Goal: Information Seeking & Learning: Understand process/instructions

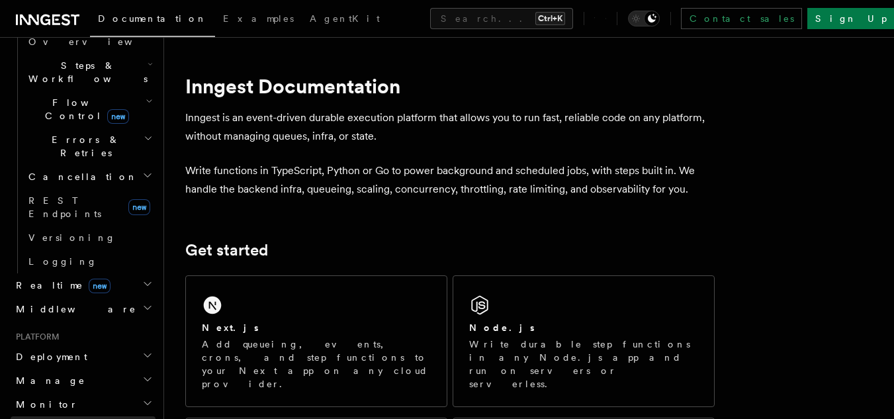
scroll to position [463, 0]
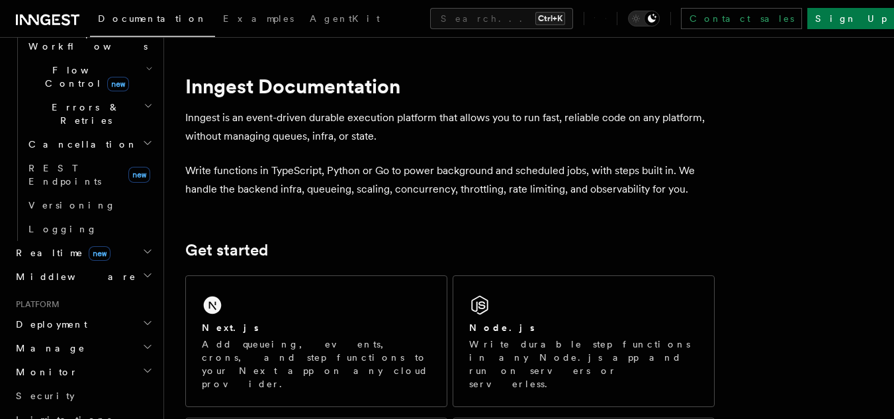
click at [622, 250] on h2 "Get started" at bounding box center [450, 250] width 530 height 19
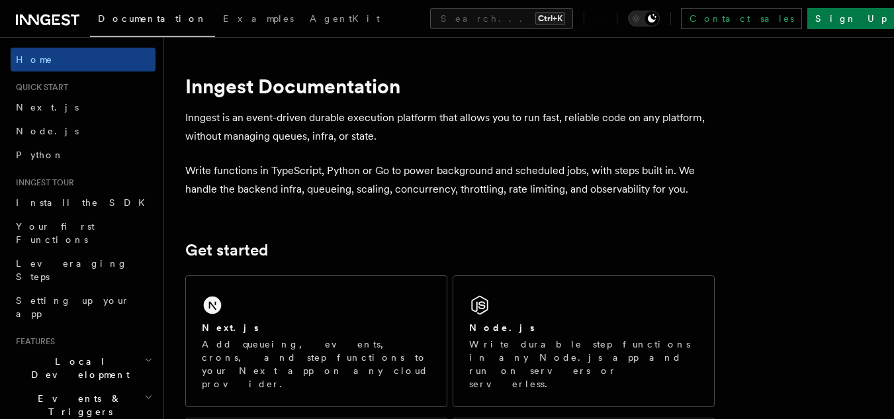
scroll to position [66, 0]
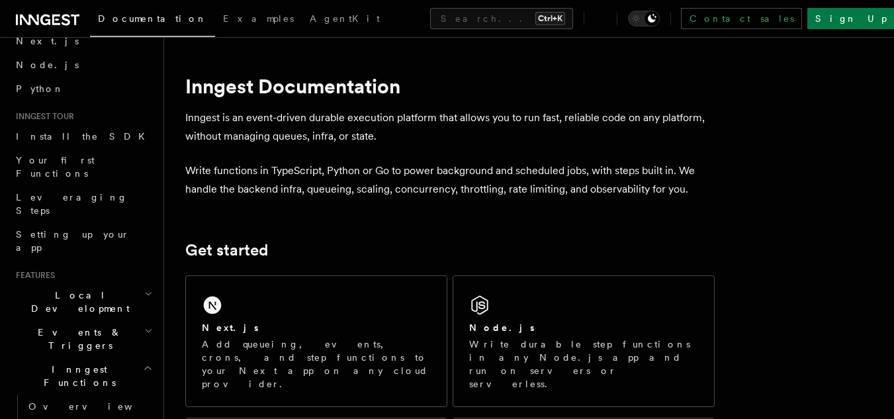
click at [144, 289] on icon "button" at bounding box center [148, 294] width 9 height 11
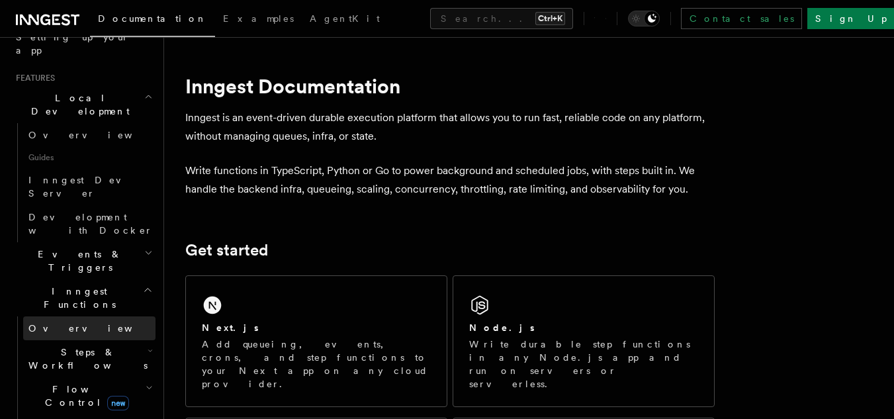
scroll to position [265, 0]
click at [144, 246] on icon "button" at bounding box center [148, 251] width 9 height 11
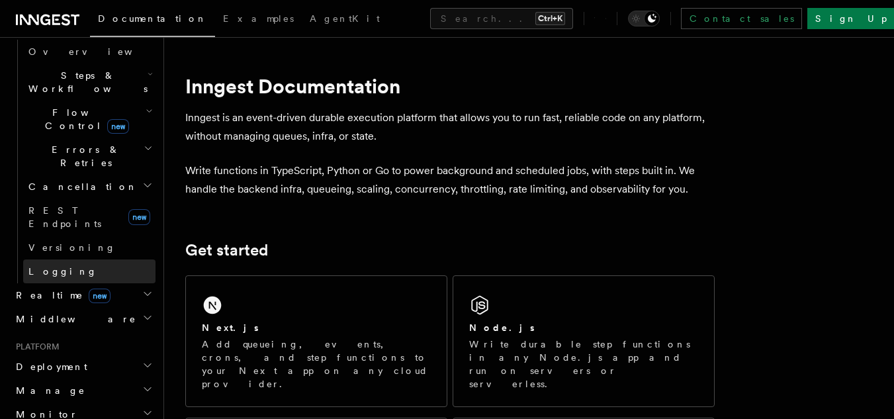
scroll to position [1191, 0]
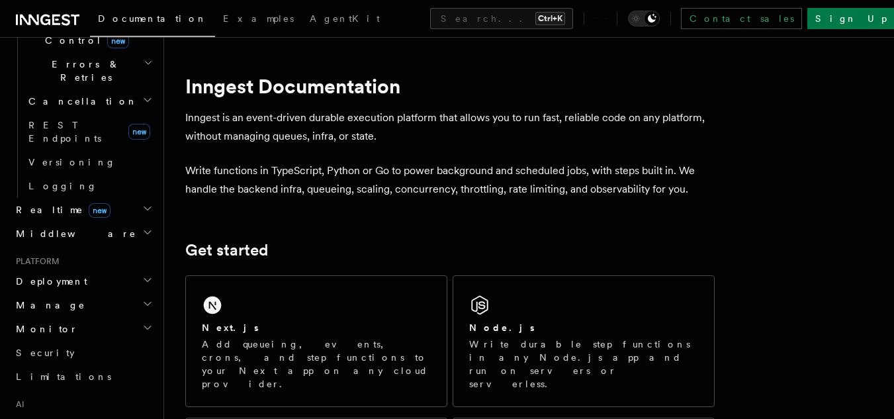
scroll to position [1275, 0]
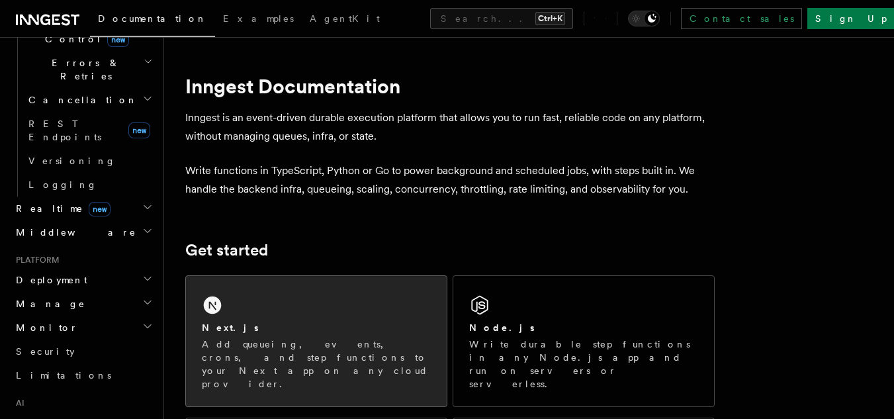
click at [384, 310] on div "Next.js Add queueing, events, crons, and step functions to your Next app on any…" at bounding box center [316, 341] width 261 height 130
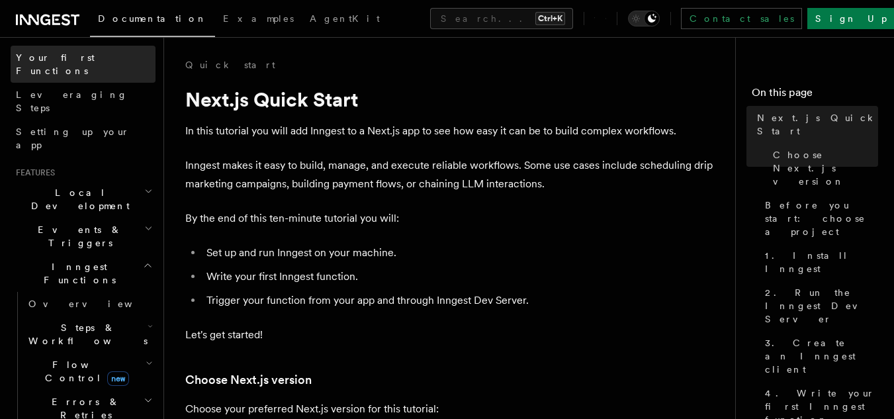
scroll to position [199, 0]
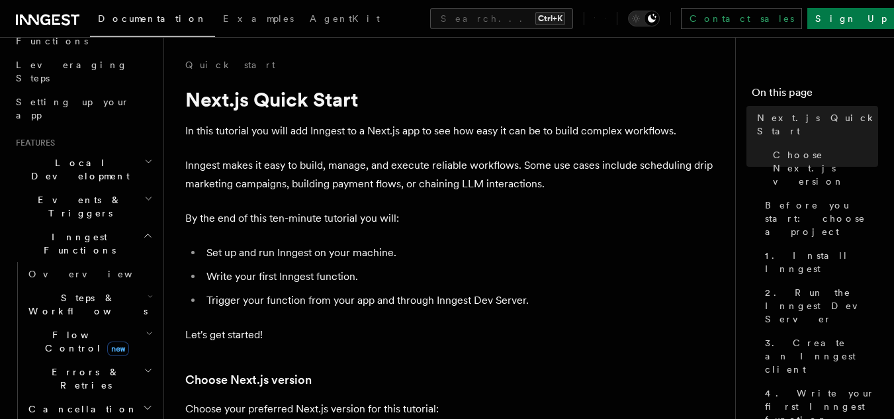
click at [144, 193] on icon "button" at bounding box center [148, 198] width 9 height 11
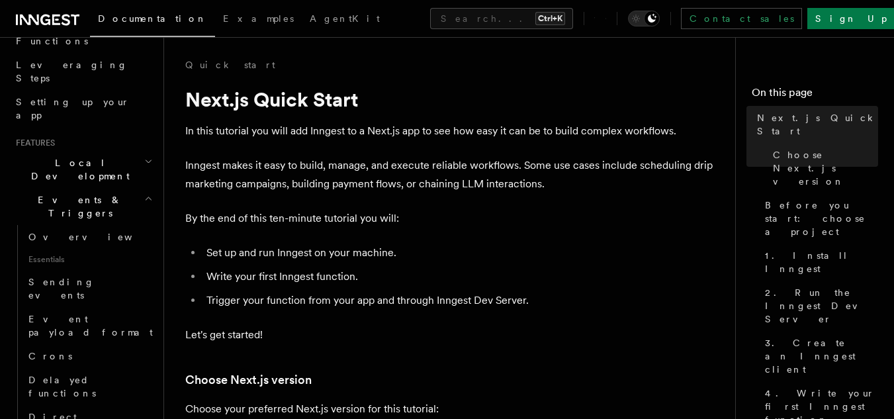
click at [140, 151] on h2 "Local Development" at bounding box center [83, 169] width 145 height 37
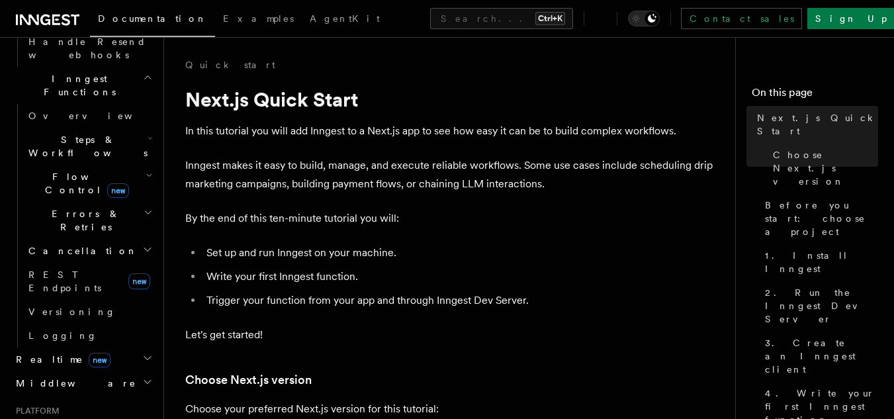
scroll to position [1125, 0]
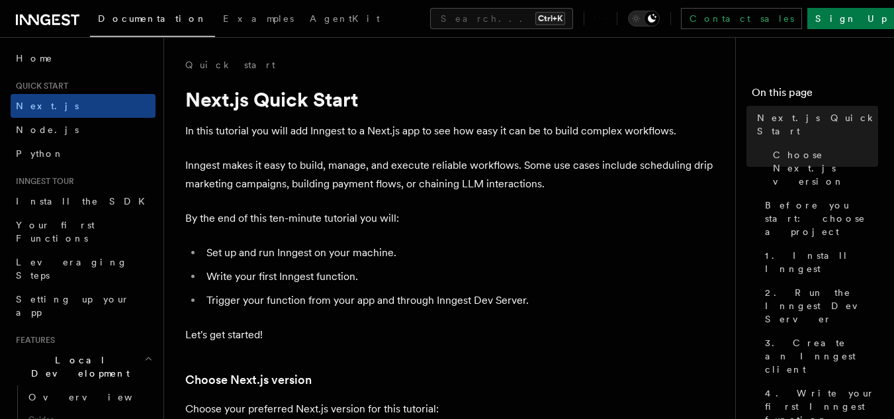
scroll to position [0, 0]
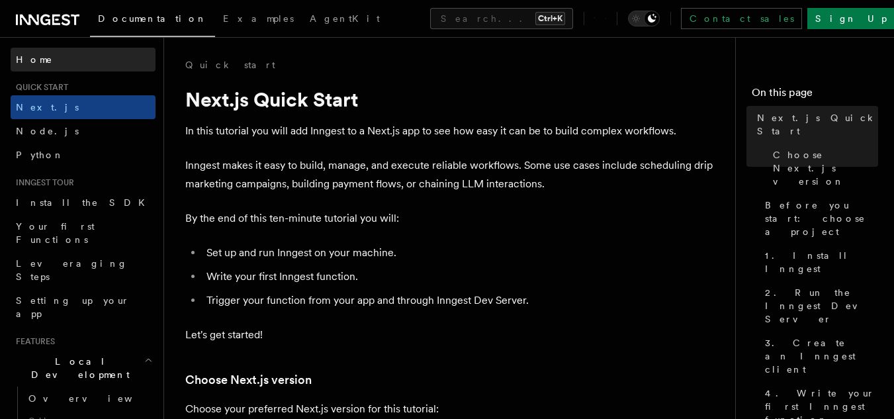
click at [0, 234] on span at bounding box center [0, 228] width 1 height 382
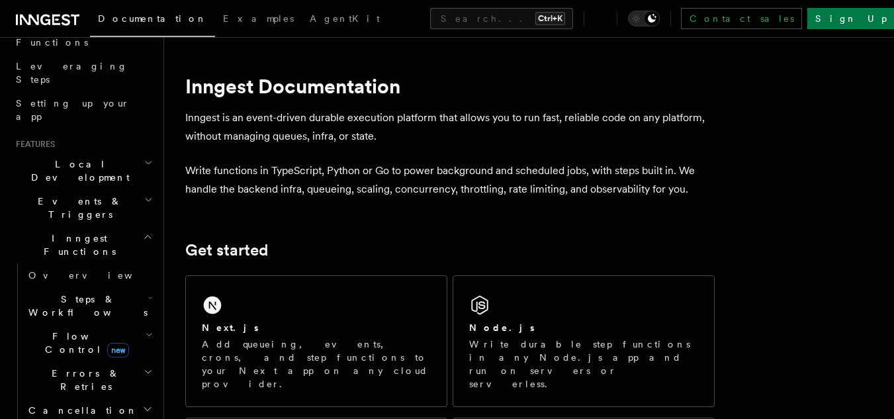
scroll to position [199, 0]
click at [148, 291] on icon "button" at bounding box center [150, 296] width 5 height 11
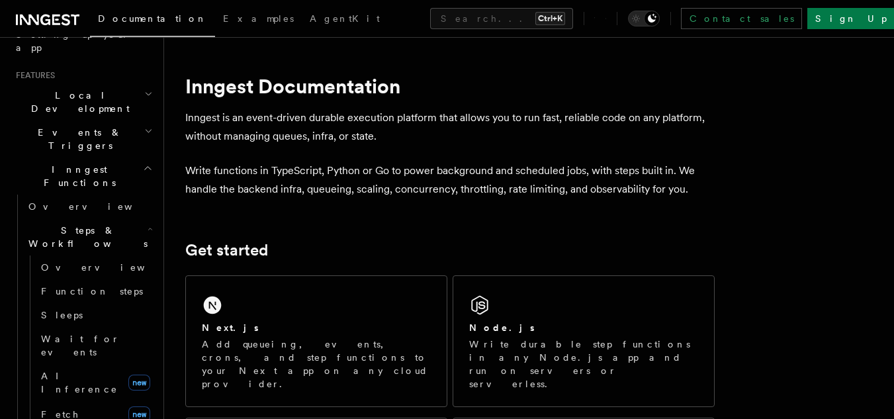
scroll to position [331, 0]
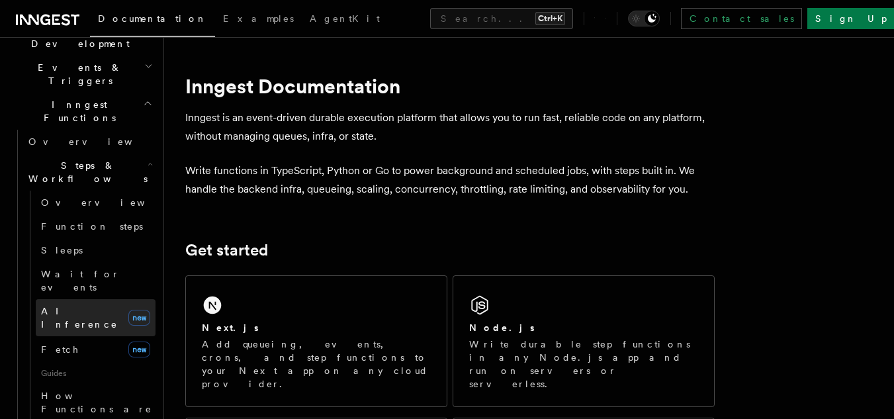
click at [85, 306] on span "AI Inference" at bounding box center [79, 318] width 77 height 24
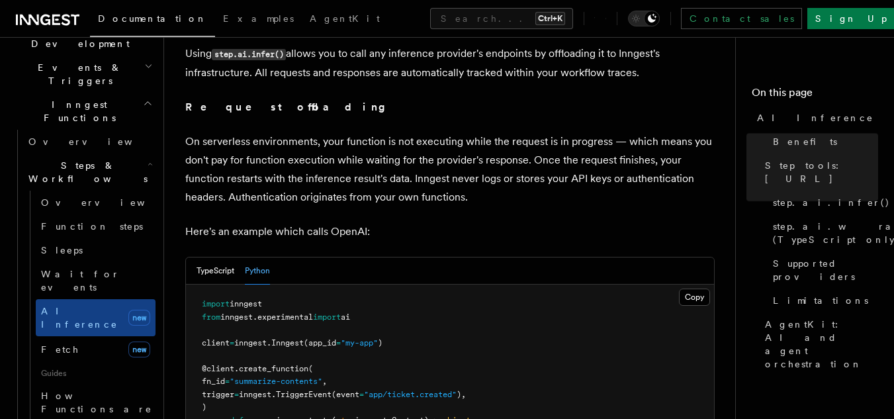
scroll to position [596, 0]
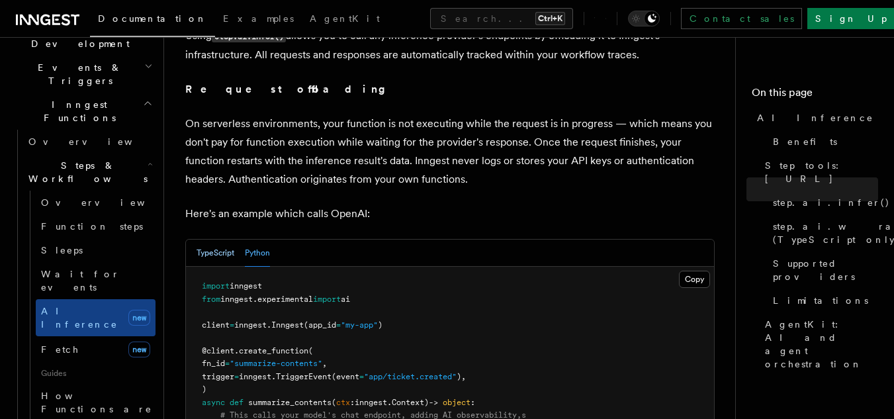
click at [209, 240] on button "TypeScript" at bounding box center [216, 253] width 38 height 27
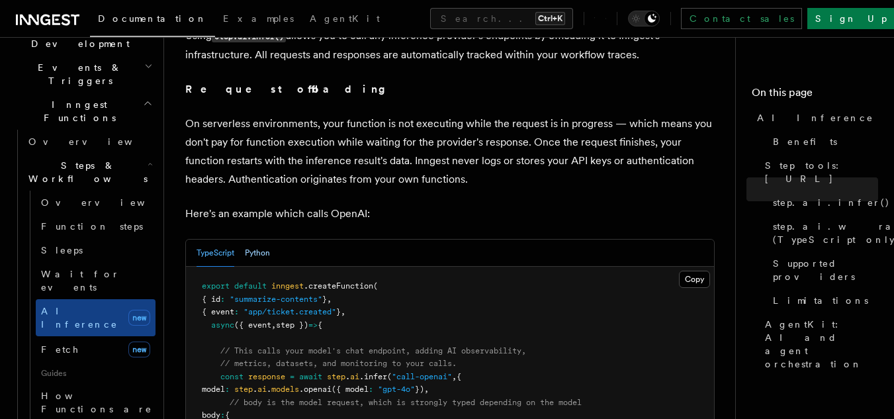
click at [261, 240] on button "Python" at bounding box center [257, 253] width 25 height 27
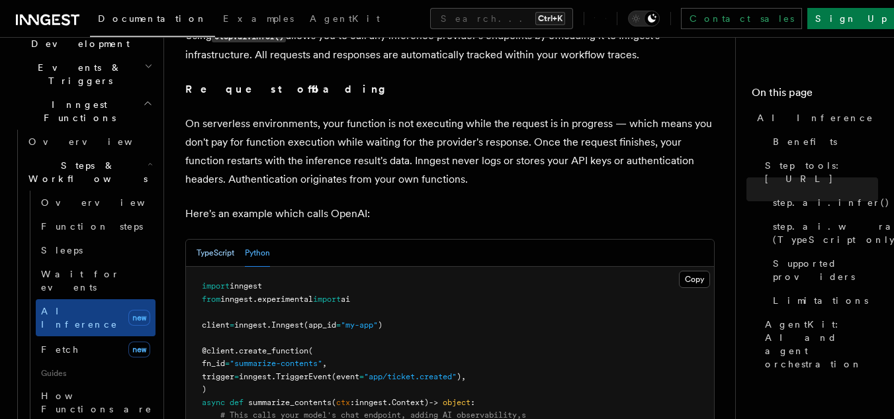
click at [231, 240] on button "TypeScript" at bounding box center [216, 253] width 38 height 27
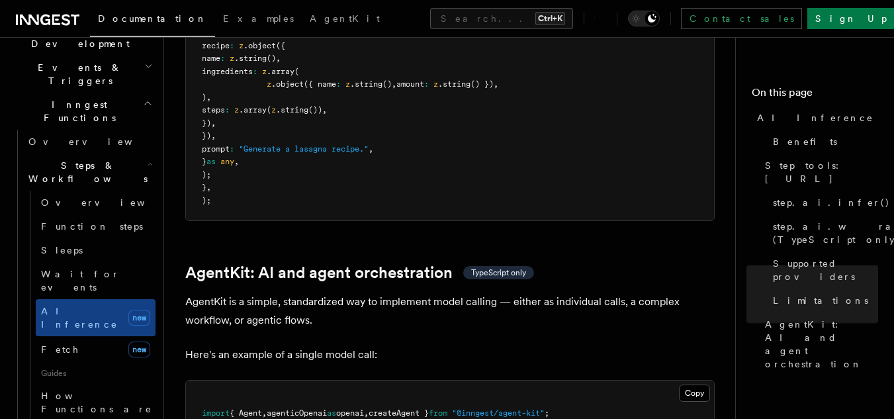
scroll to position [3905, 0]
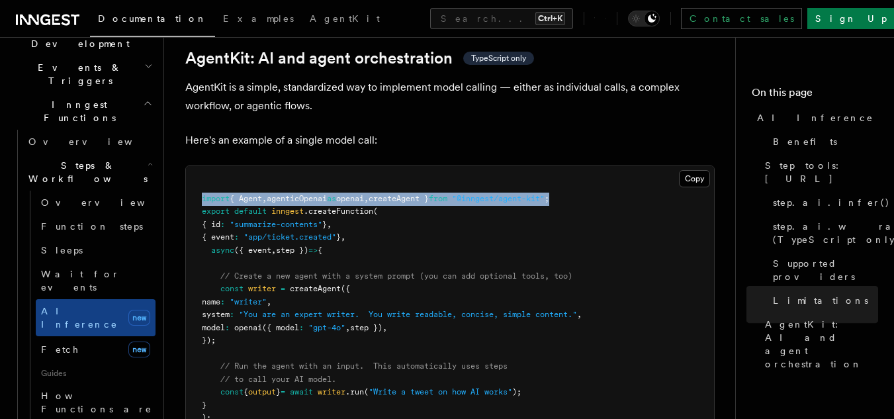
drag, startPoint x: 592, startPoint y: 135, endPoint x: 166, endPoint y: 141, distance: 426.3
copy span "import { Agent , agenticOpenai as openai , createAgent } from "@inngest/agent-k…"
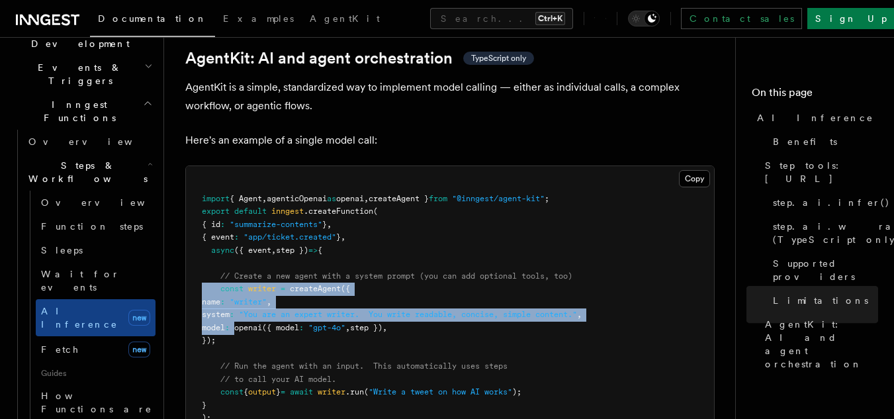
drag, startPoint x: 263, startPoint y: 271, endPoint x: 195, endPoint y: 226, distance: 81.7
click at [195, 226] on pre "import { Agent , agenticOpenai as openai , createAgent } from "@inngest/agent-k…" at bounding box center [450, 308] width 528 height 285
drag, startPoint x: 242, startPoint y: 277, endPoint x: 215, endPoint y: 224, distance: 59.8
click at [215, 224] on pre "import { Agent , agenticOpenai as openai , createAgent } from "@inngest/agent-k…" at bounding box center [450, 308] width 528 height 285
copy code "const writer = createAgent ({ name : "writer" , system : "You are an expert wri…"
